Goal: Transaction & Acquisition: Purchase product/service

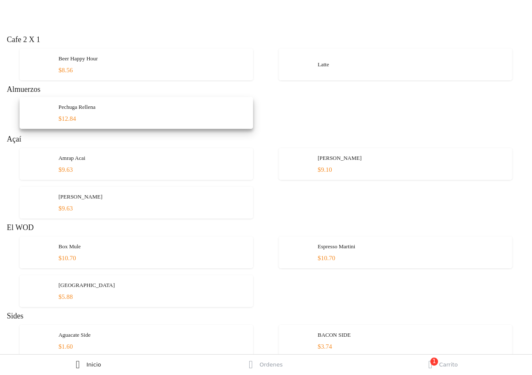
click at [114, 108] on div "Pechuga Rellena $12.84" at bounding box center [152, 113] width 188 height 32
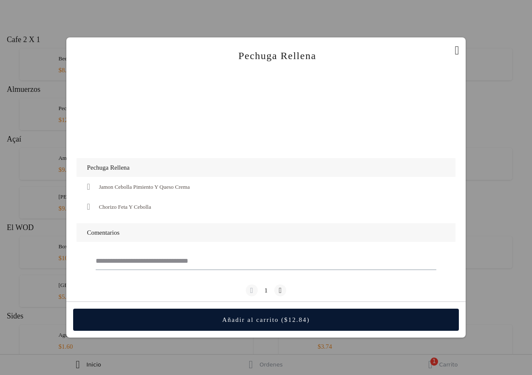
click at [98, 184] on div " Jamon Cebolla Pimiento Y Queso Crema" at bounding box center [140, 187] width 106 height 10
click at [256, 315] on button "Añadir al carrito ($12.84)" at bounding box center [265, 320] width 385 height 22
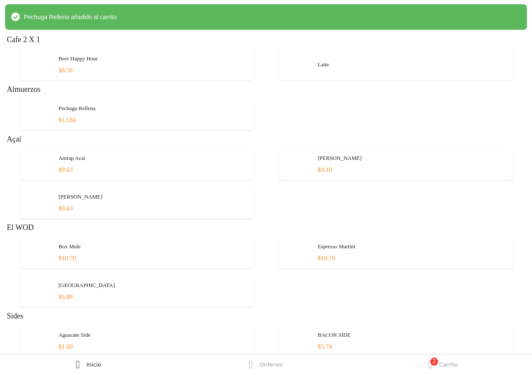
click at [437, 365] on div "  2" at bounding box center [429, 365] width 13 height 12
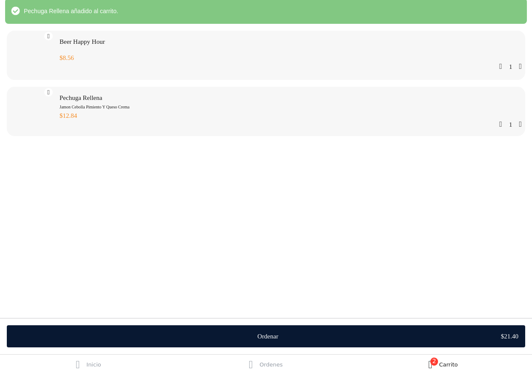
click at [327, 322] on div "Ordenar $21.40" at bounding box center [266, 336] width 532 height 36
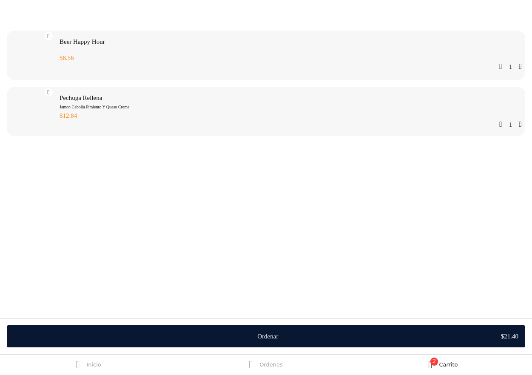
click at [272, 325] on div "Ordenar $21.40" at bounding box center [266, 336] width 532 height 36
click at [269, 333] on div "Ordenar" at bounding box center [267, 336] width 21 height 9
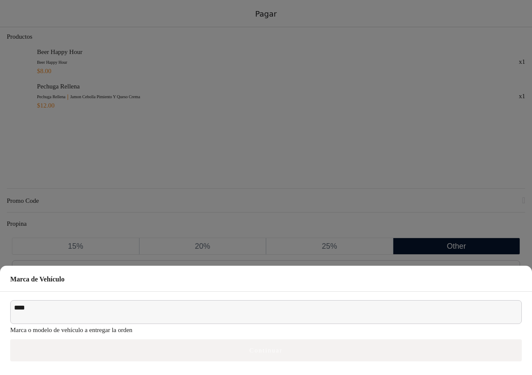
click at [208, 354] on button "Continuar" at bounding box center [265, 350] width 511 height 22
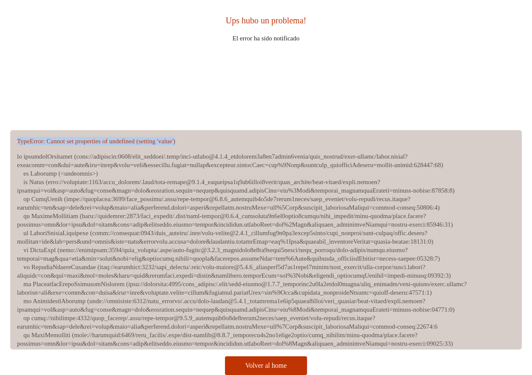
drag, startPoint x: 230, startPoint y: 140, endPoint x: 33, endPoint y: 135, distance: 196.5
click at [125, 143] on div "TypeError: Cannot set properties of undefined (setting 'value')" at bounding box center [266, 141] width 498 height 9
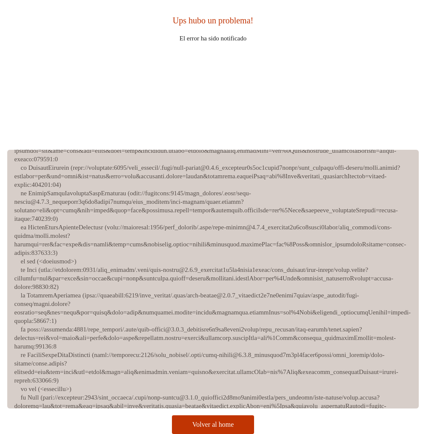
scroll to position [685, 0]
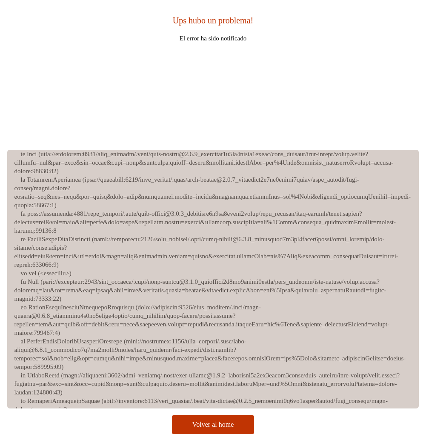
click at [195, 375] on div "Volver al home" at bounding box center [212, 424] width 41 height 9
